Goal: Find specific page/section: Find specific page/section

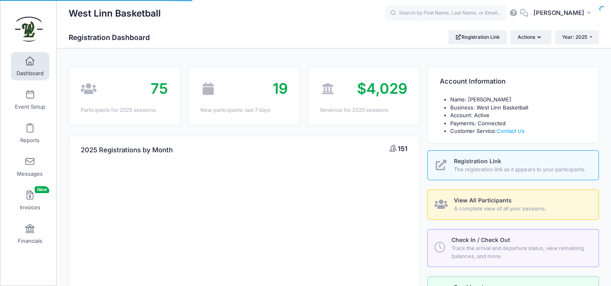
select select
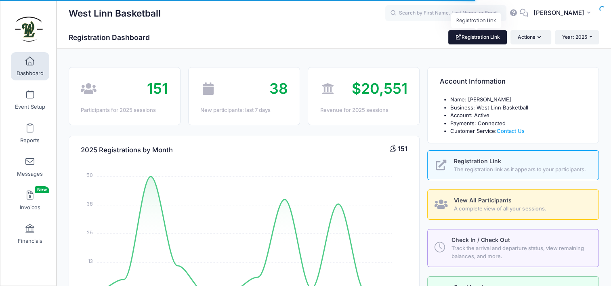
click at [496, 37] on link "Registration Link" at bounding box center [477, 37] width 59 height 14
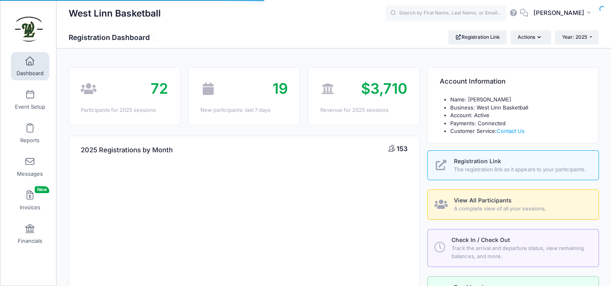
select select
